Goal: Task Accomplishment & Management: Use online tool/utility

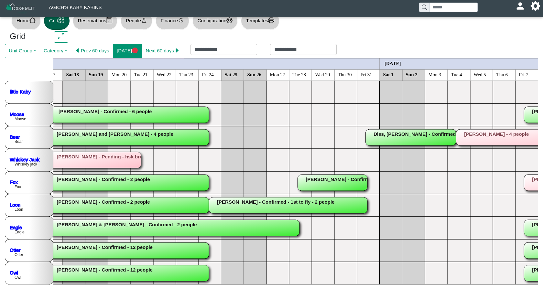
click at [134, 53] on icon "circle fill" at bounding box center [135, 51] width 6 height 6
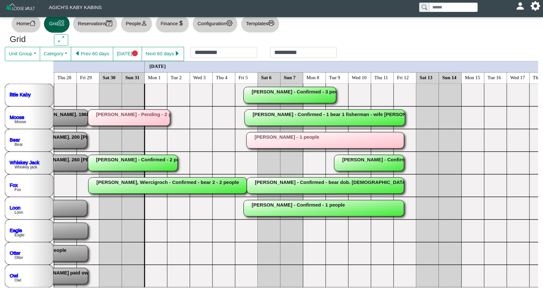
scroll to position [0, 124]
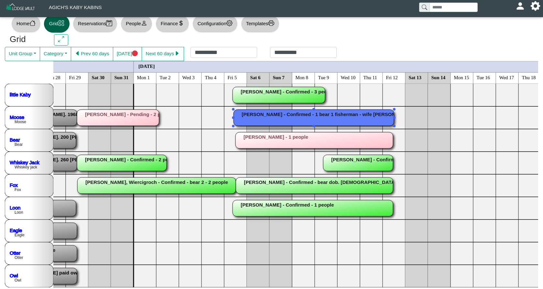
click at [303, 118] on rect at bounding box center [314, 118] width 161 height 16
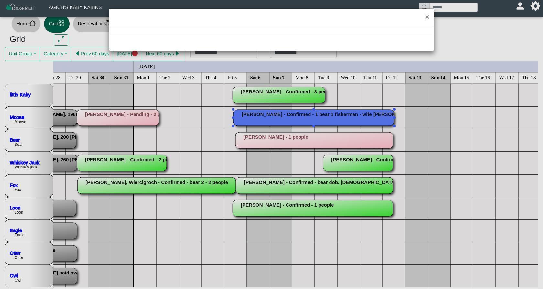
click at [303, 118] on div "×" at bounding box center [271, 144] width 543 height 289
select select "*"
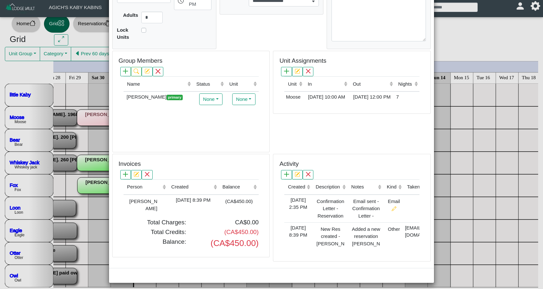
scroll to position [126, 0]
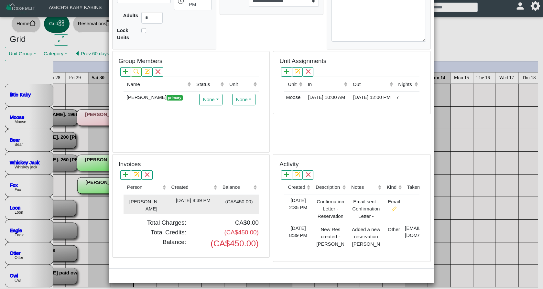
click at [205, 197] on div "[DATE] 8:39 PM" at bounding box center [193, 200] width 48 height 7
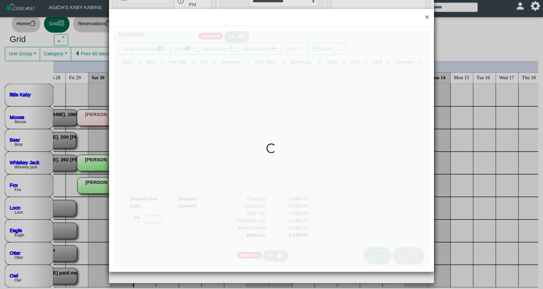
type input "*"
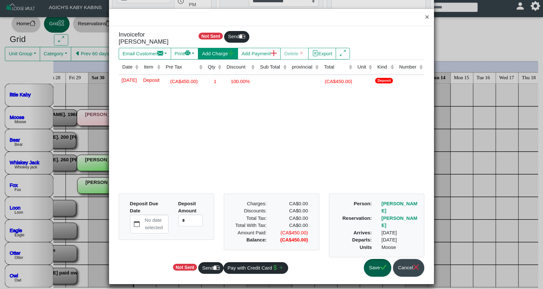
click at [226, 48] on button "Add Charge" at bounding box center [218, 54] width 40 height 12
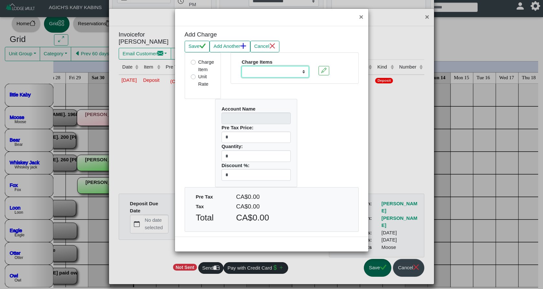
select select "**********"
type input "**********"
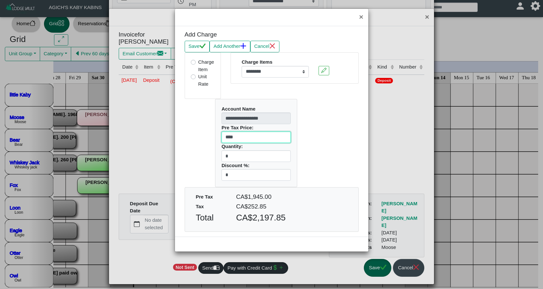
drag, startPoint x: 243, startPoint y: 135, endPoint x: 215, endPoint y: 135, distance: 28.5
click at [215, 135] on div "**********" at bounding box center [256, 143] width 92 height 88
type input "****"
click at [198, 49] on button "Save" at bounding box center [197, 47] width 25 height 12
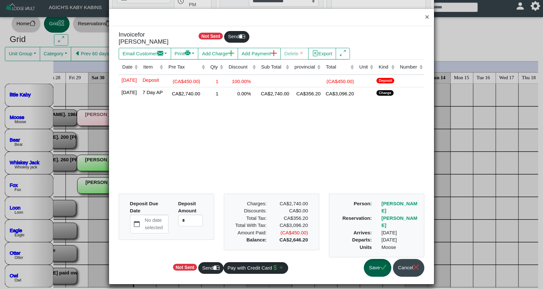
click at [369, 266] on button "Save" at bounding box center [378, 268] width 28 height 18
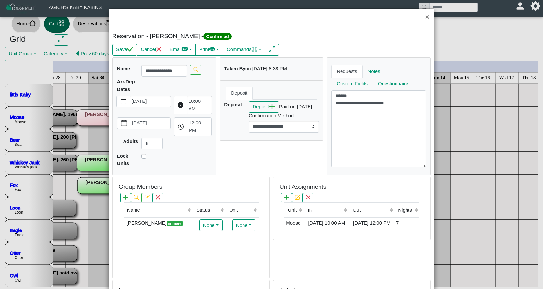
scroll to position [0, 0]
click at [131, 53] on button "Save" at bounding box center [124, 50] width 25 height 12
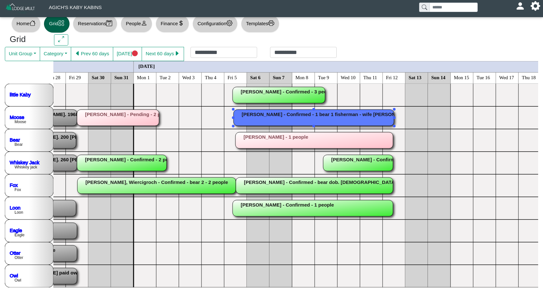
click at [260, 120] on rect at bounding box center [314, 118] width 161 height 16
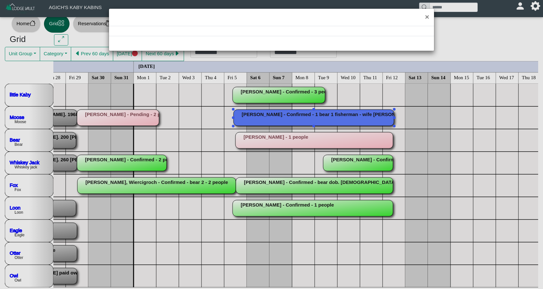
click at [260, 120] on div "×" at bounding box center [271, 144] width 543 height 289
select select "*"
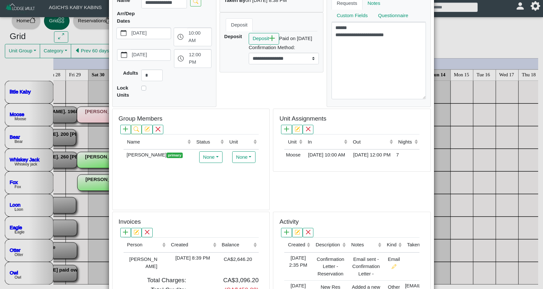
scroll to position [33, 0]
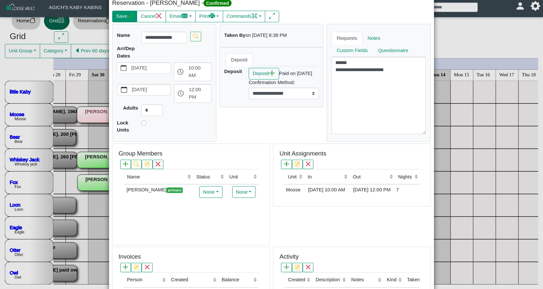
click at [122, 17] on button "Save" at bounding box center [124, 17] width 25 height 12
select select "*"
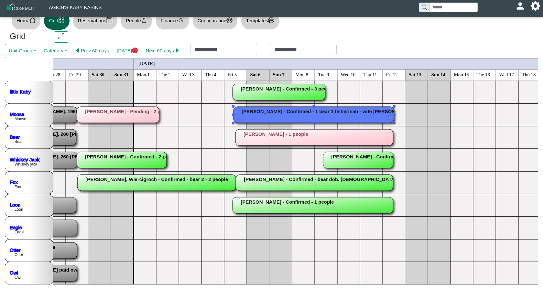
click at [283, 113] on rect at bounding box center [314, 115] width 161 height 16
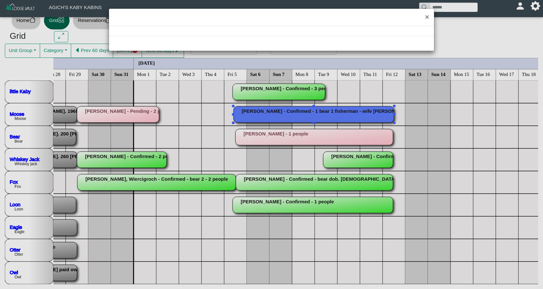
scroll to position [12, 0]
select select "*"
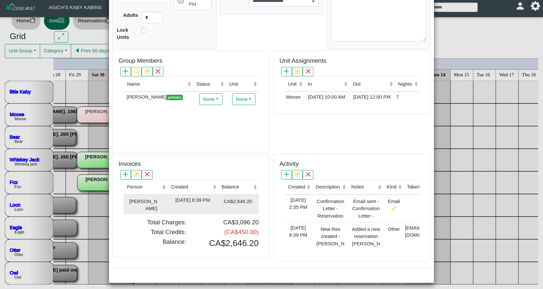
scroll to position [126, 0]
click at [195, 198] on div "[DATE] 8:39 PM" at bounding box center [193, 200] width 48 height 7
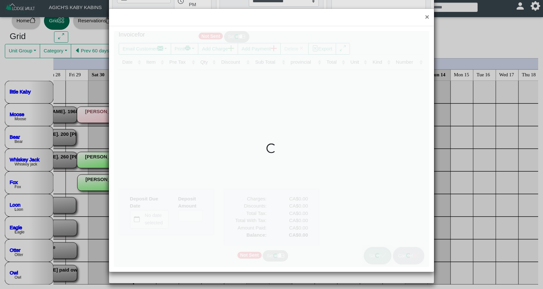
type input "*"
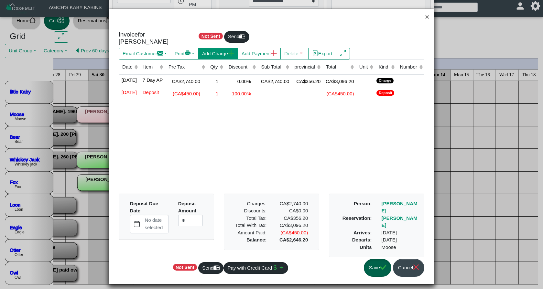
scroll to position [1, 0]
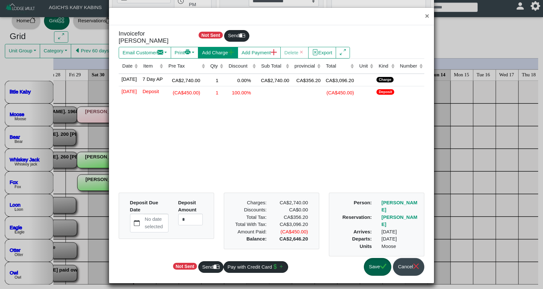
click at [215, 50] on button "Add Charge" at bounding box center [218, 53] width 40 height 12
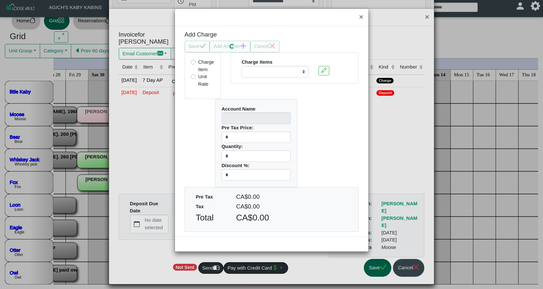
scroll to position [12, 0]
select select "**********"
type input "**********"
type input "****"
click at [198, 46] on button "Save" at bounding box center [197, 47] width 25 height 12
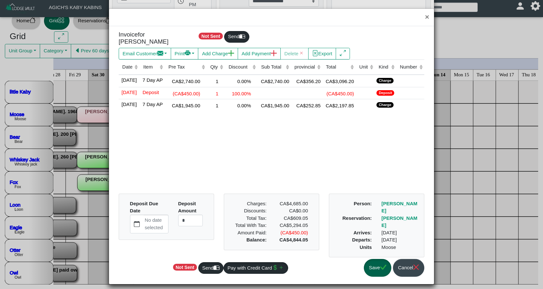
click at [377, 270] on button "Save" at bounding box center [378, 268] width 28 height 18
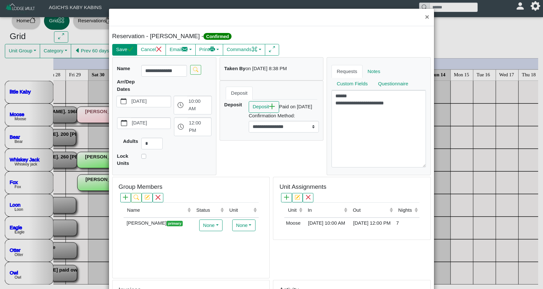
scroll to position [0, 0]
click at [129, 48] on icon "check" at bounding box center [130, 49] width 6 height 6
select select "*"
